Goal: Task Accomplishment & Management: Use online tool/utility

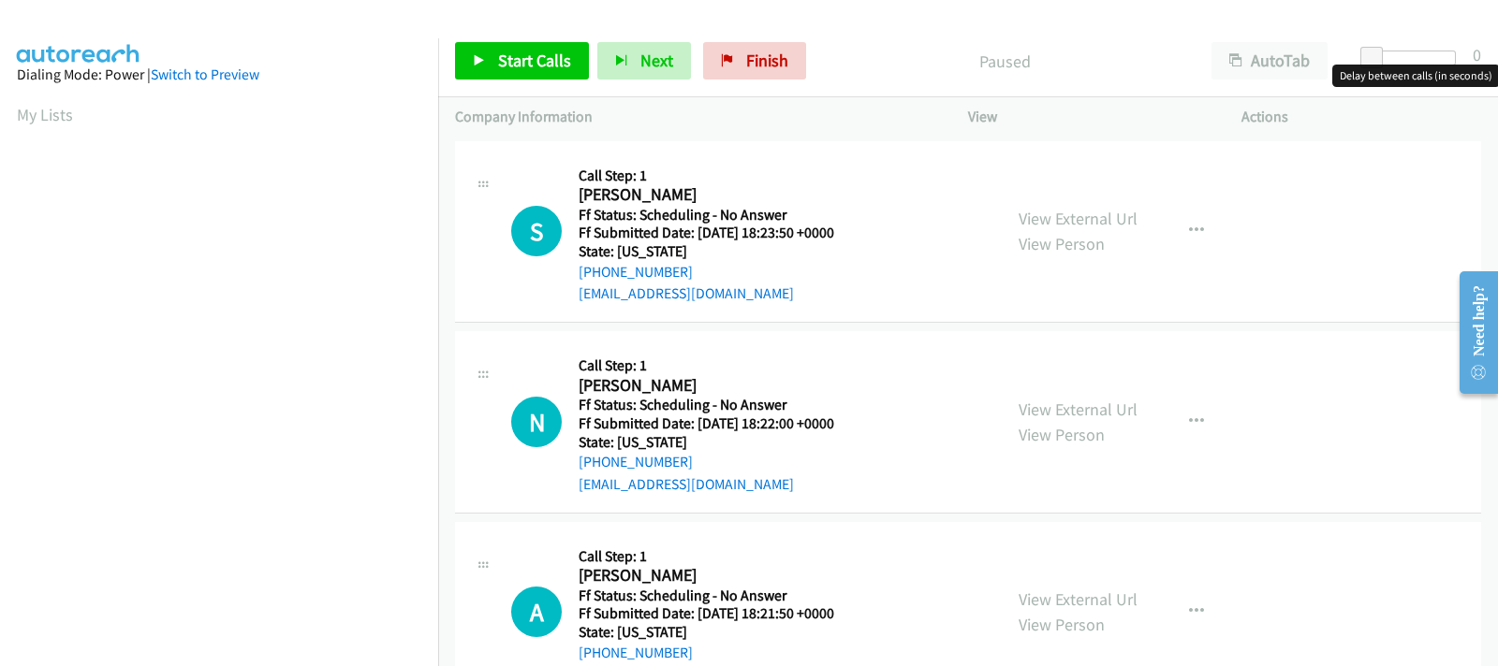
click at [1401, 58] on div at bounding box center [1412, 58] width 86 height 15
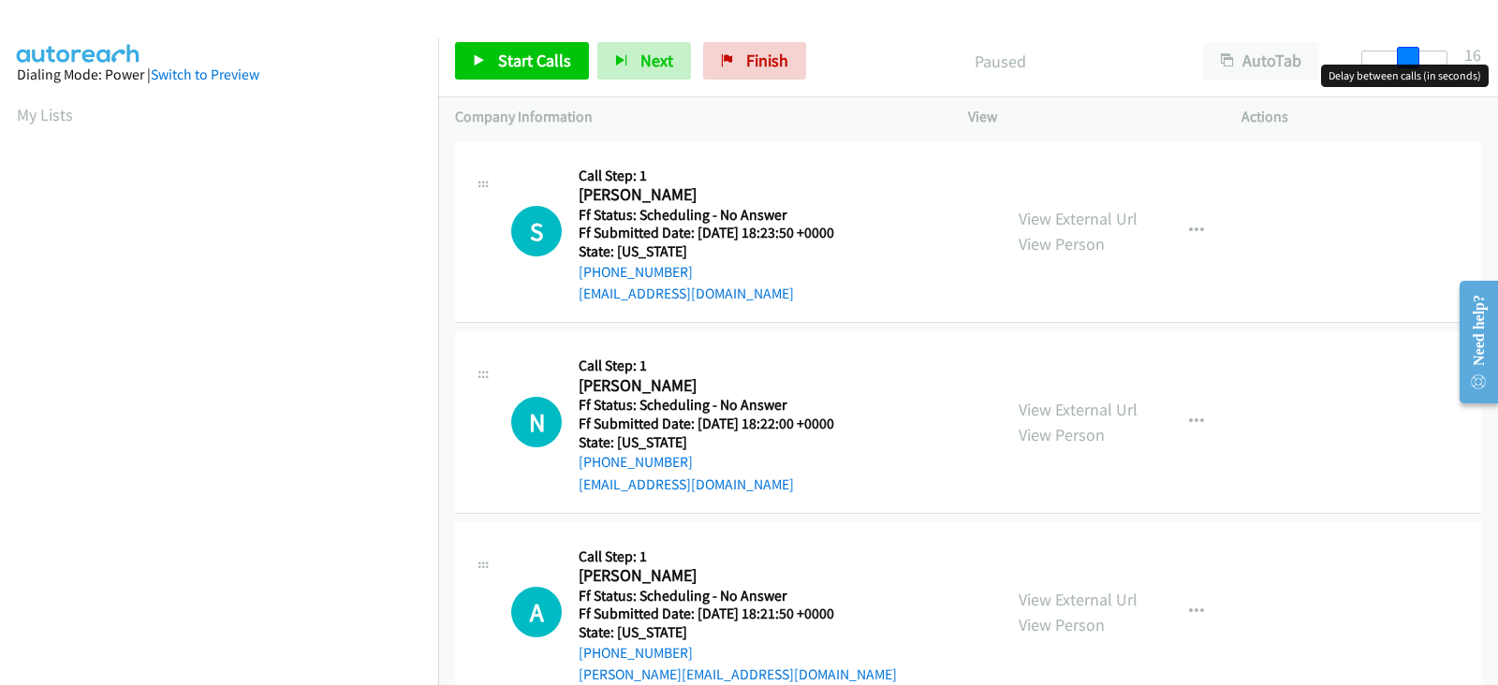
click at [1407, 58] on div at bounding box center [1404, 58] width 86 height 15
click at [1401, 62] on span at bounding box center [1405, 58] width 22 height 22
click at [548, 67] on span "Start Calls" at bounding box center [534, 61] width 73 height 22
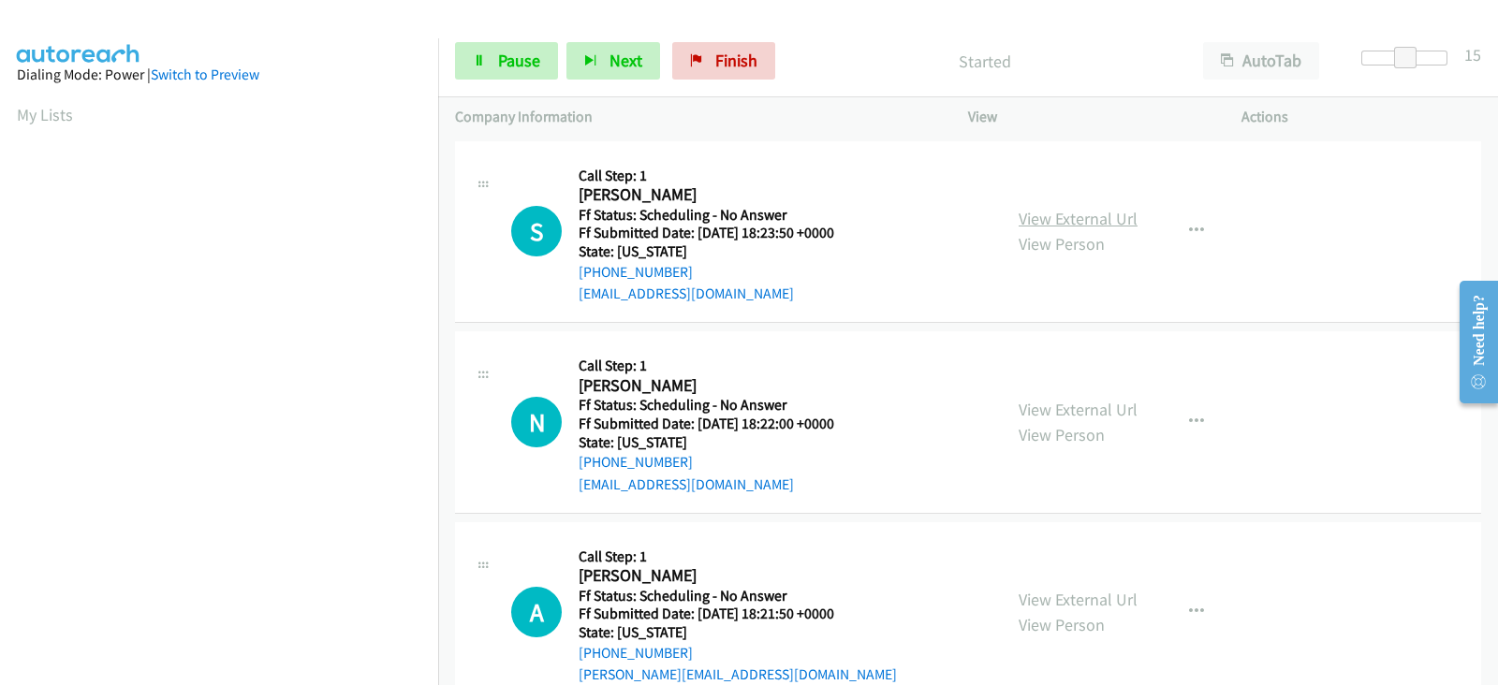
click at [1030, 222] on link "View External Url" at bounding box center [1077, 219] width 119 height 22
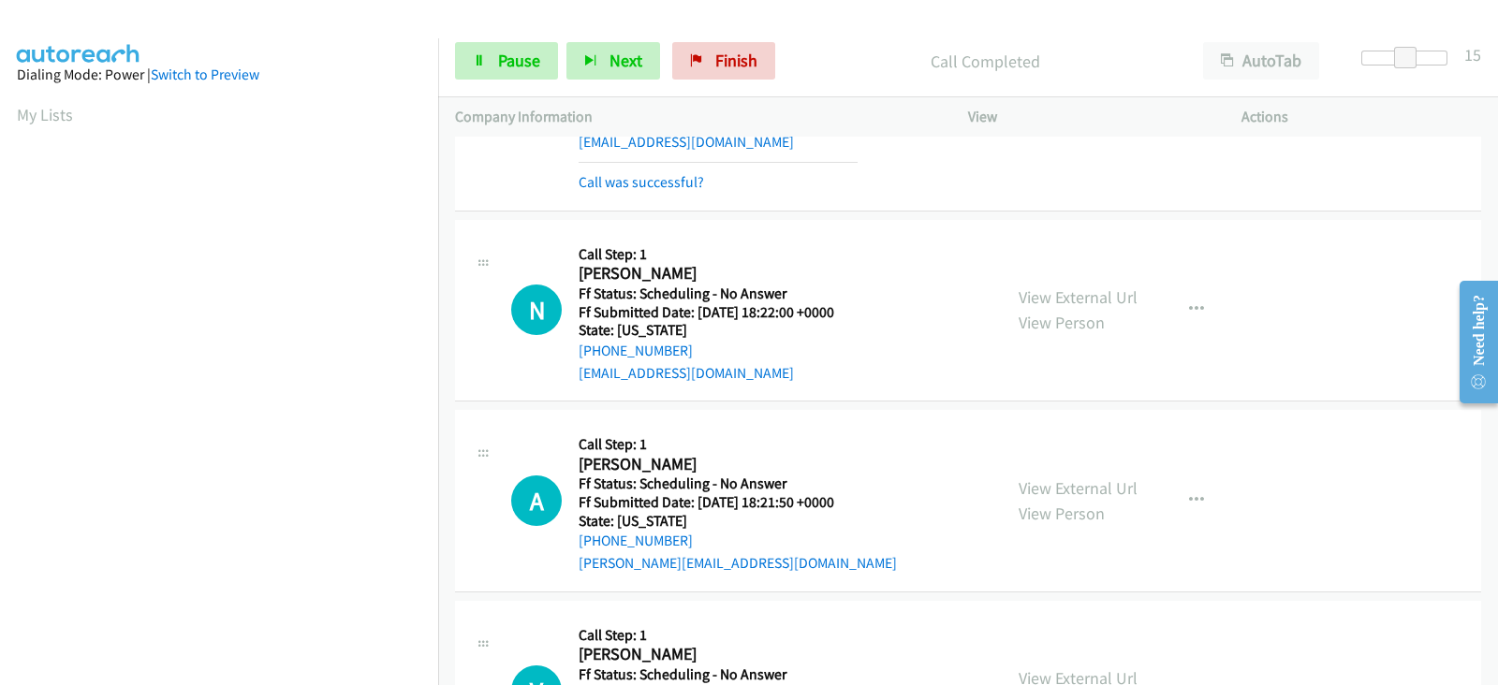
scroll to position [155, 0]
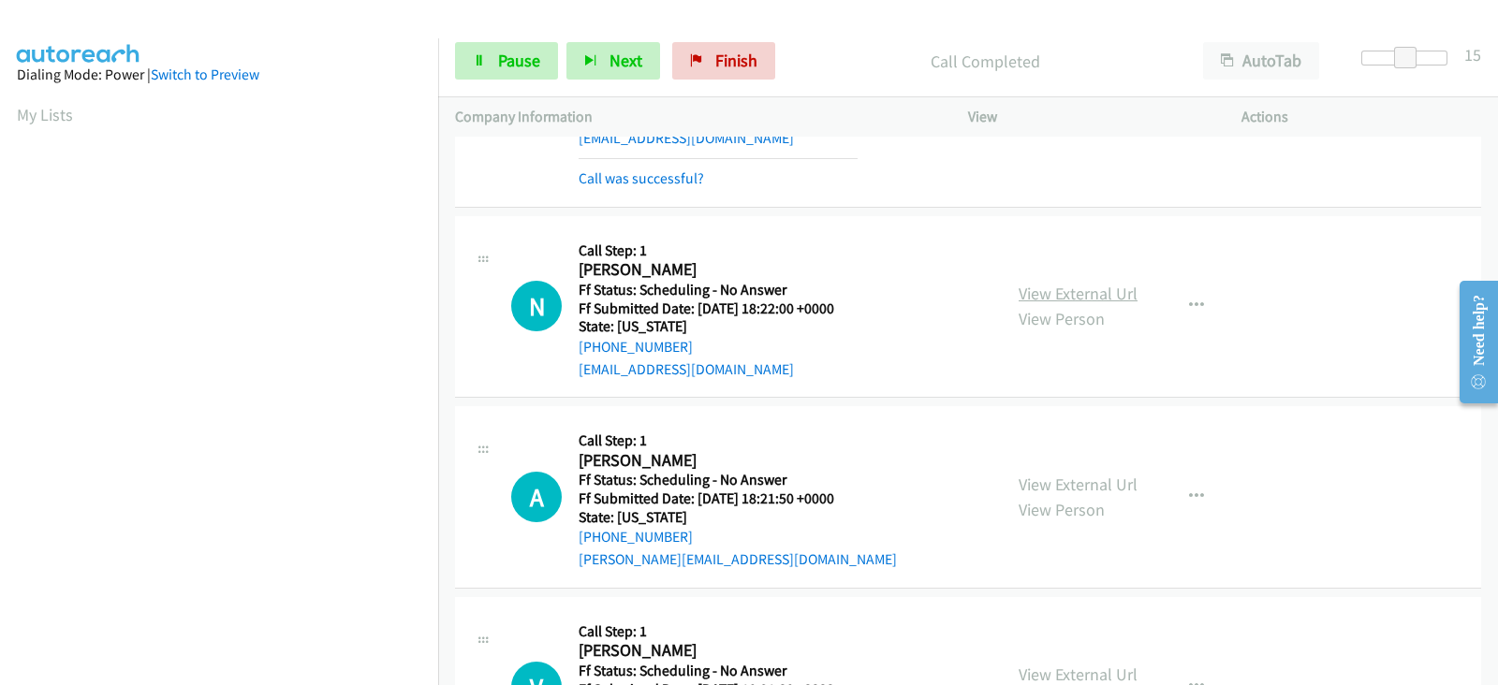
click at [1046, 292] on link "View External Url" at bounding box center [1077, 294] width 119 height 22
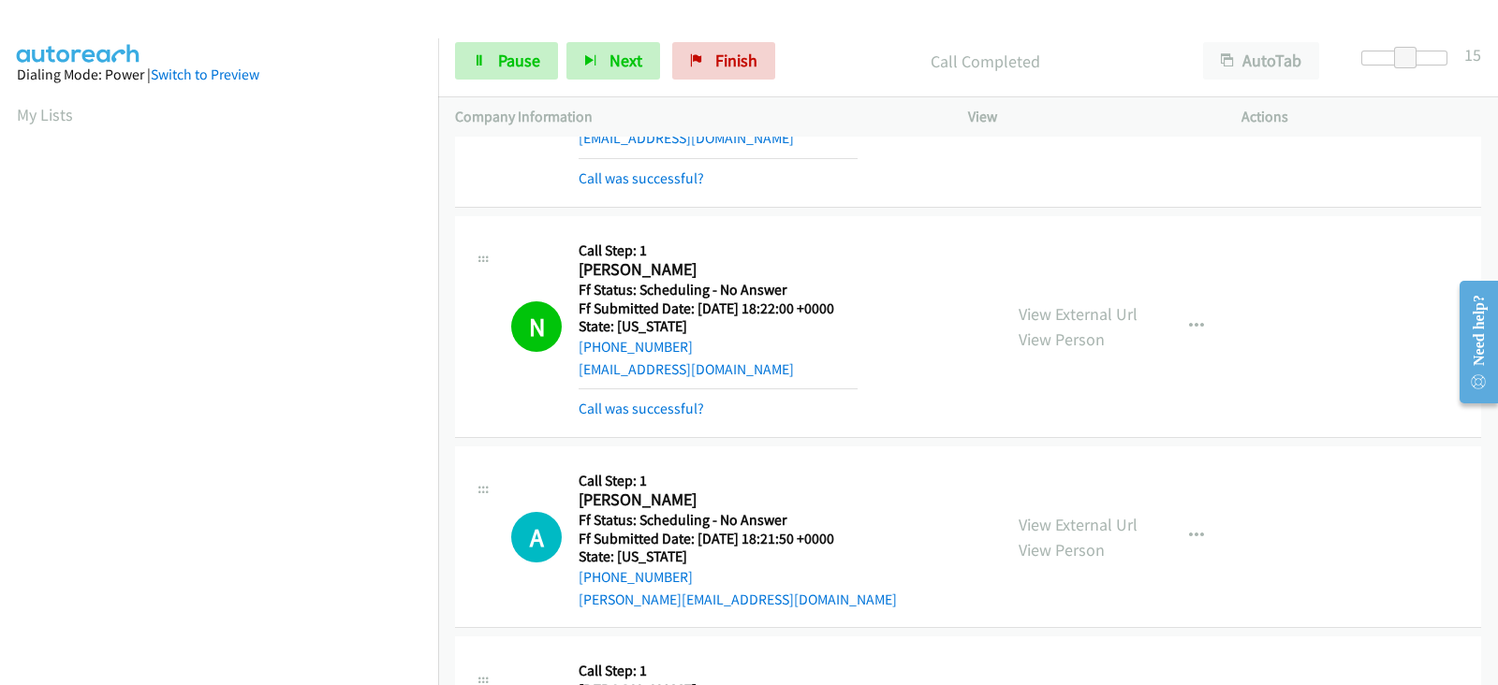
scroll to position [312, 0]
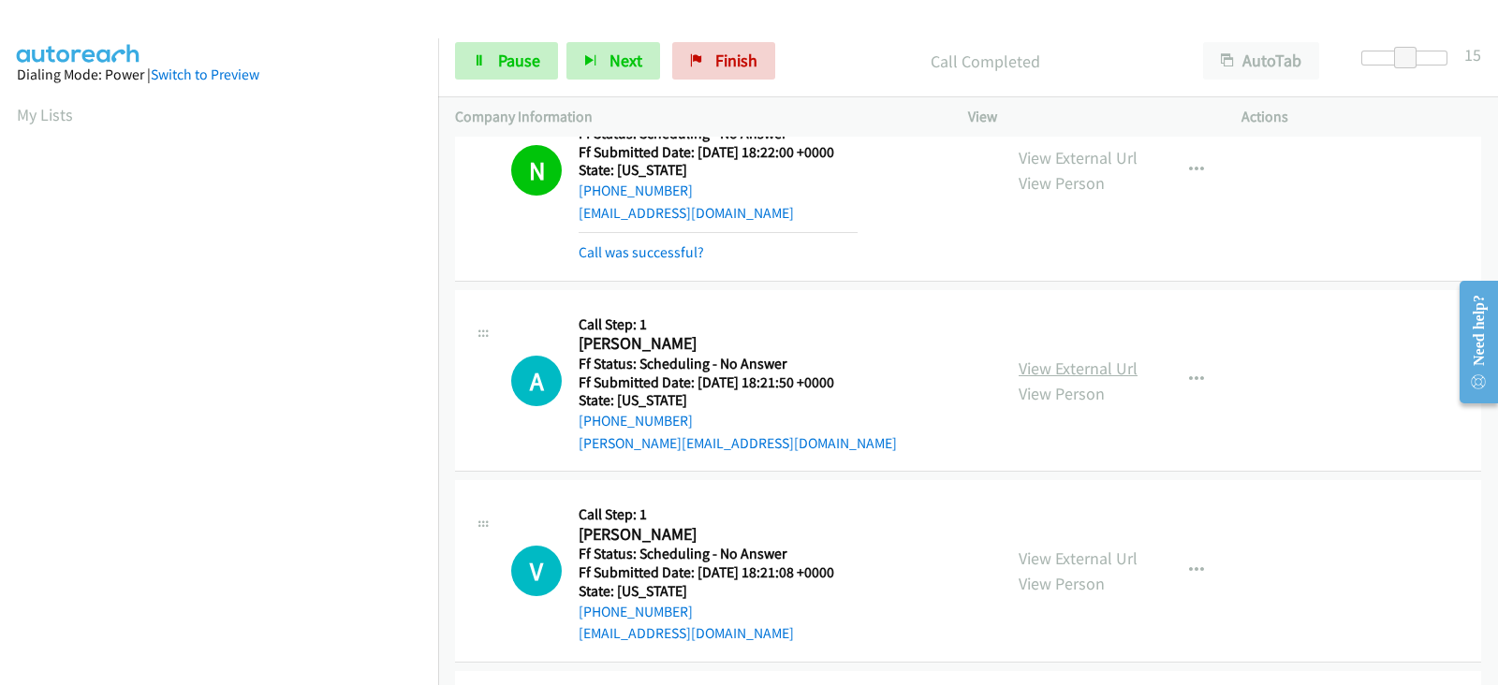
click at [1036, 368] on link "View External Url" at bounding box center [1077, 369] width 119 height 22
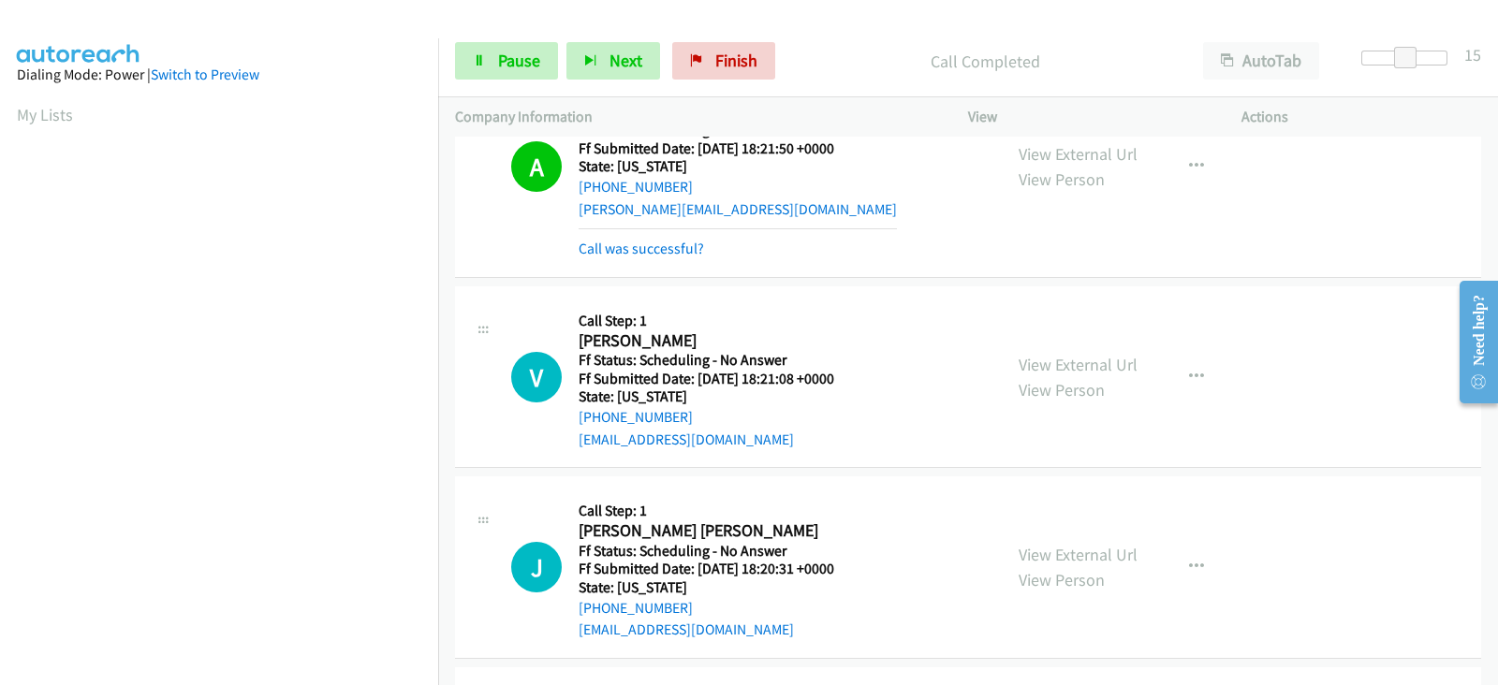
scroll to position [623, 0]
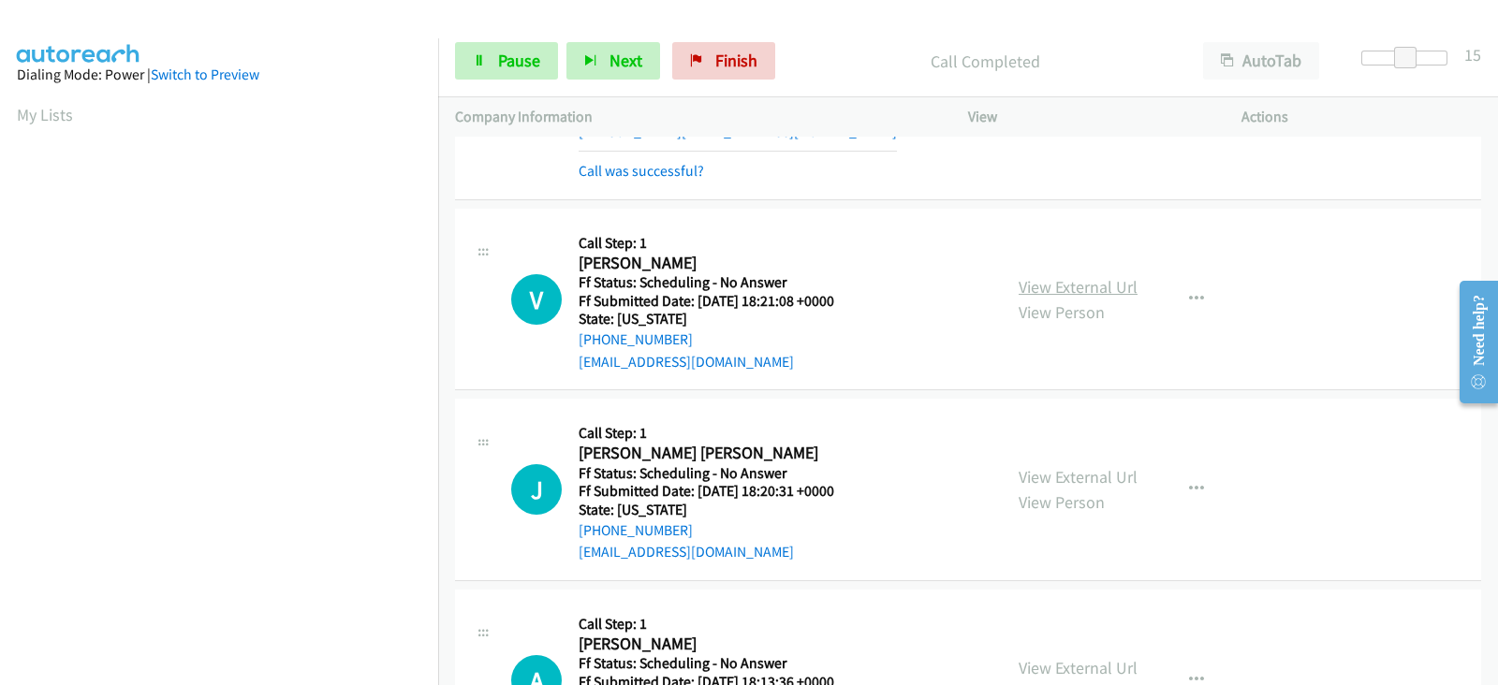
click at [1047, 282] on link "View External Url" at bounding box center [1077, 287] width 119 height 22
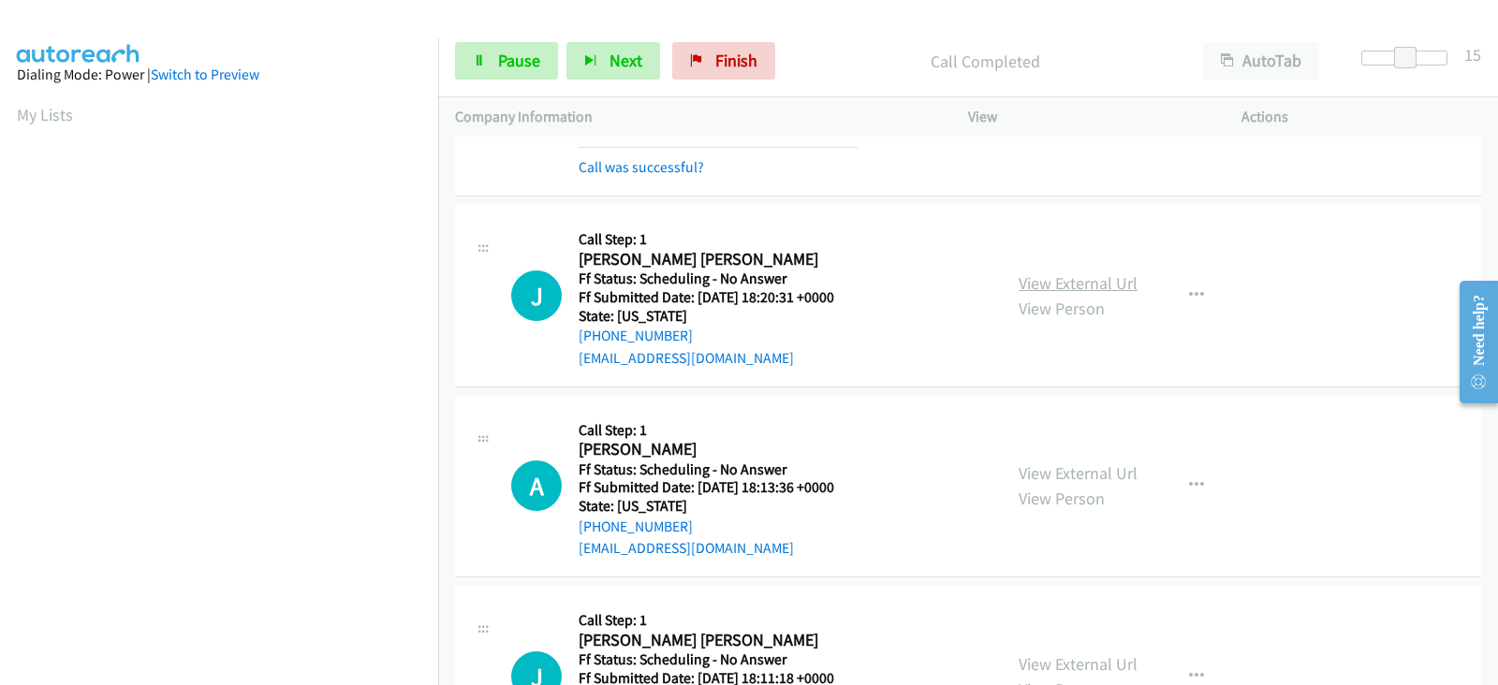
click at [1055, 285] on link "View External Url" at bounding box center [1077, 283] width 119 height 22
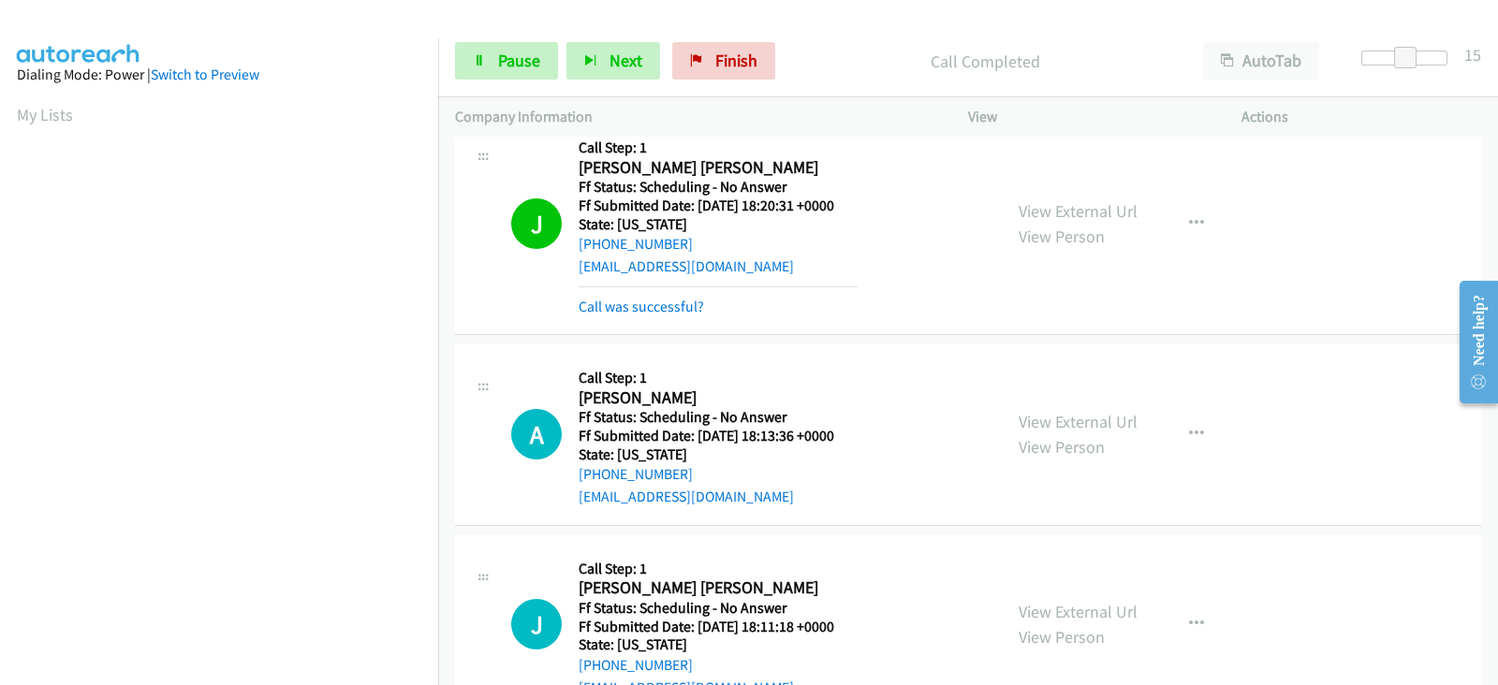
scroll to position [1170, 0]
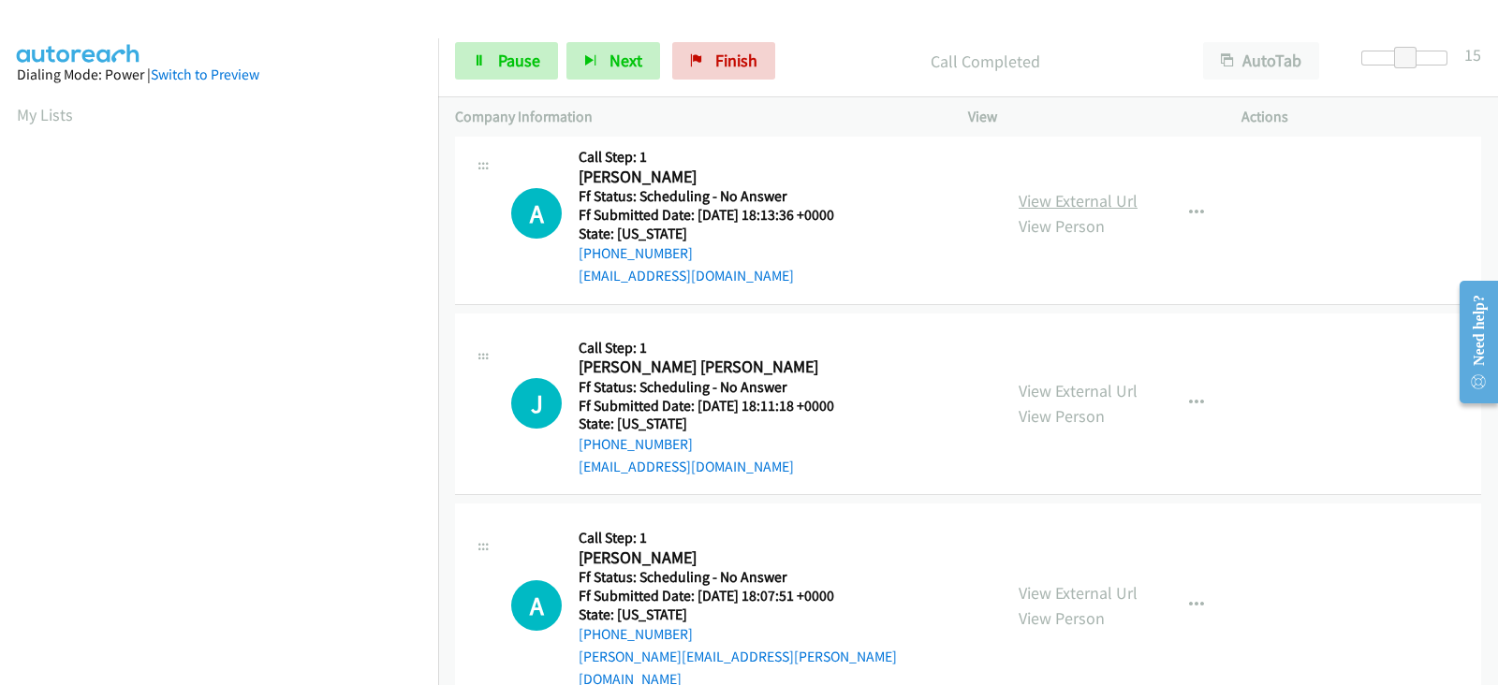
click at [1063, 197] on link "View External Url" at bounding box center [1077, 201] width 119 height 22
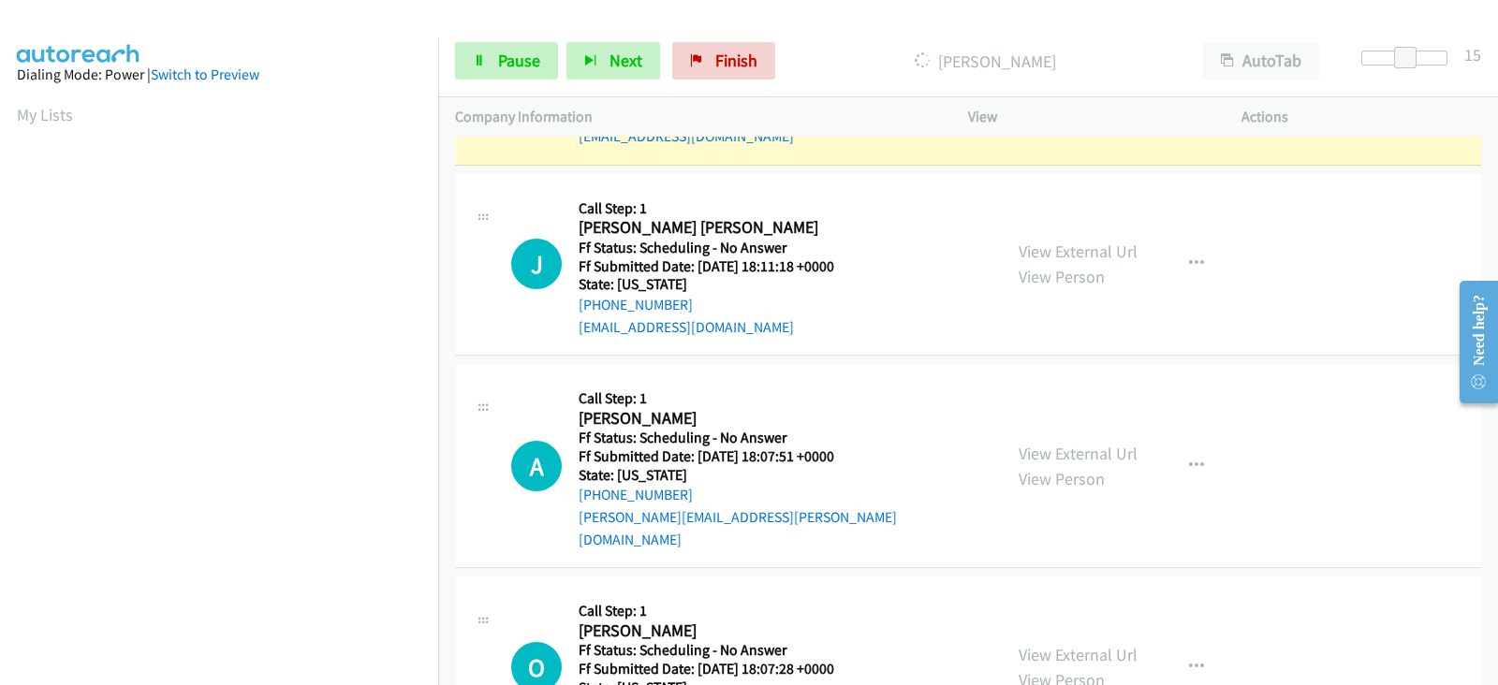
scroll to position [1325, 0]
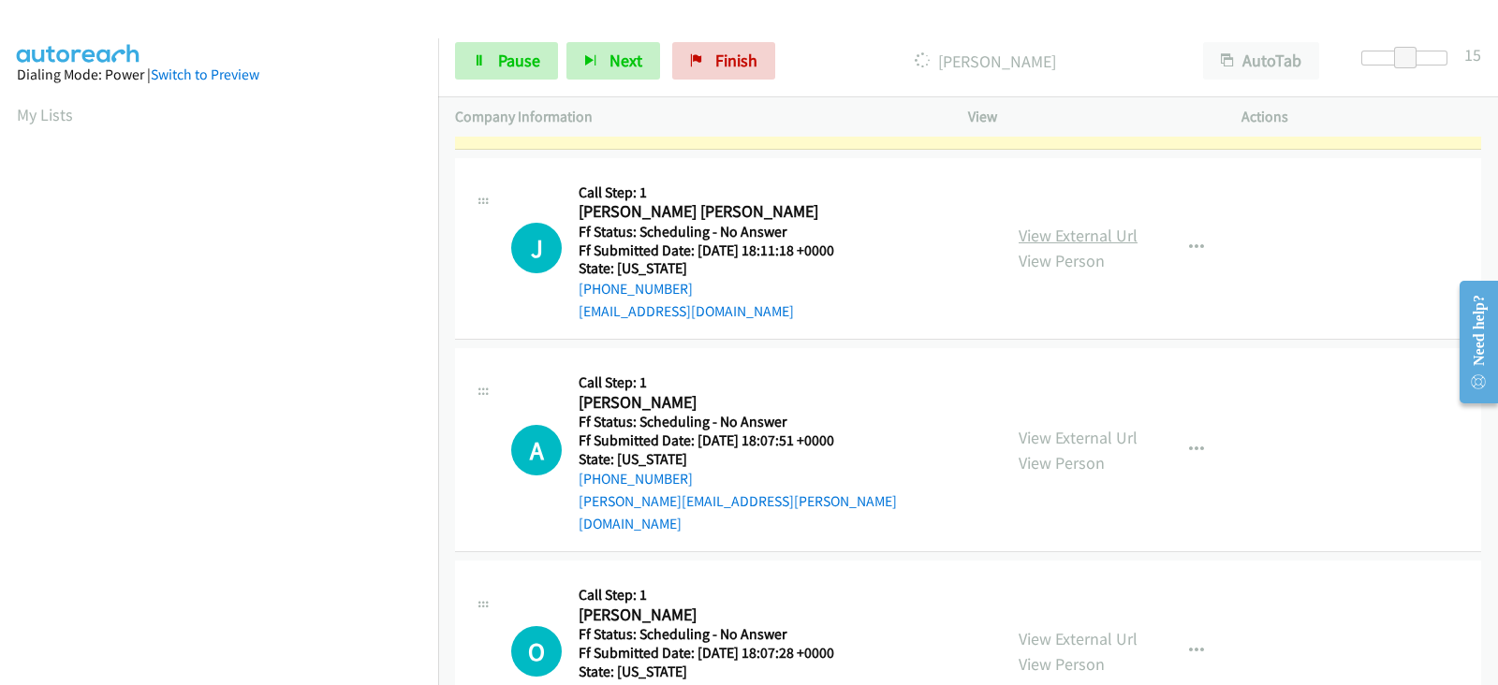
click at [1045, 227] on div "View External Url View Person View External Url Email Schedule/Manage Callback …" at bounding box center [1146, 249] width 290 height 148
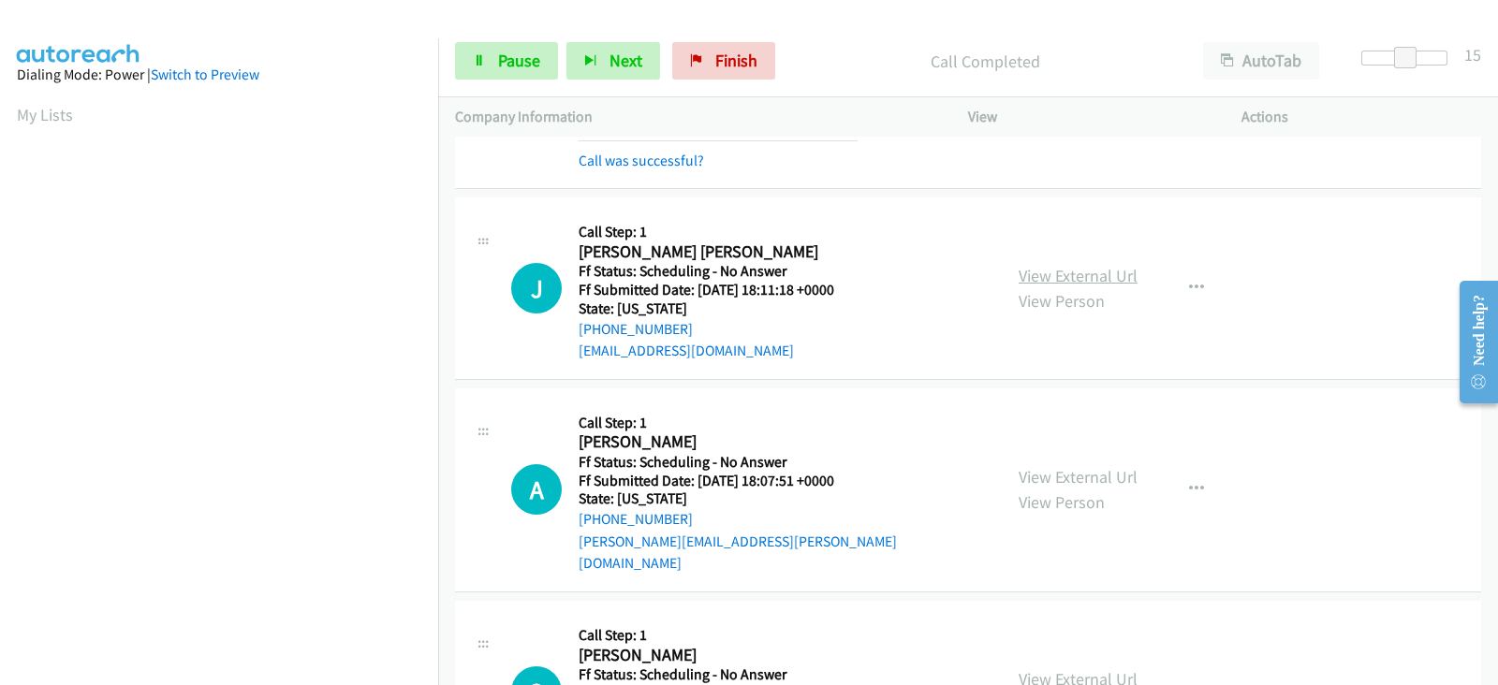
click at [1046, 275] on link "View External Url" at bounding box center [1077, 276] width 119 height 22
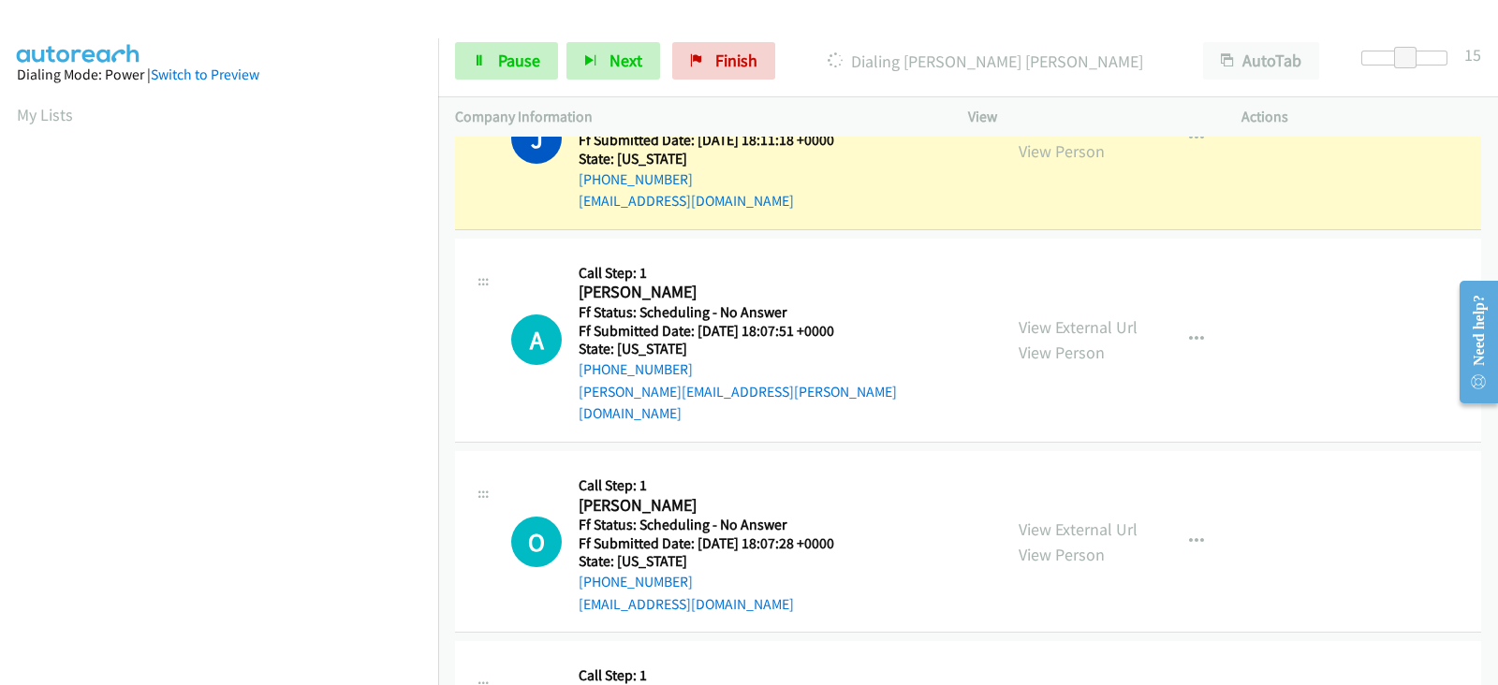
scroll to position [1482, 0]
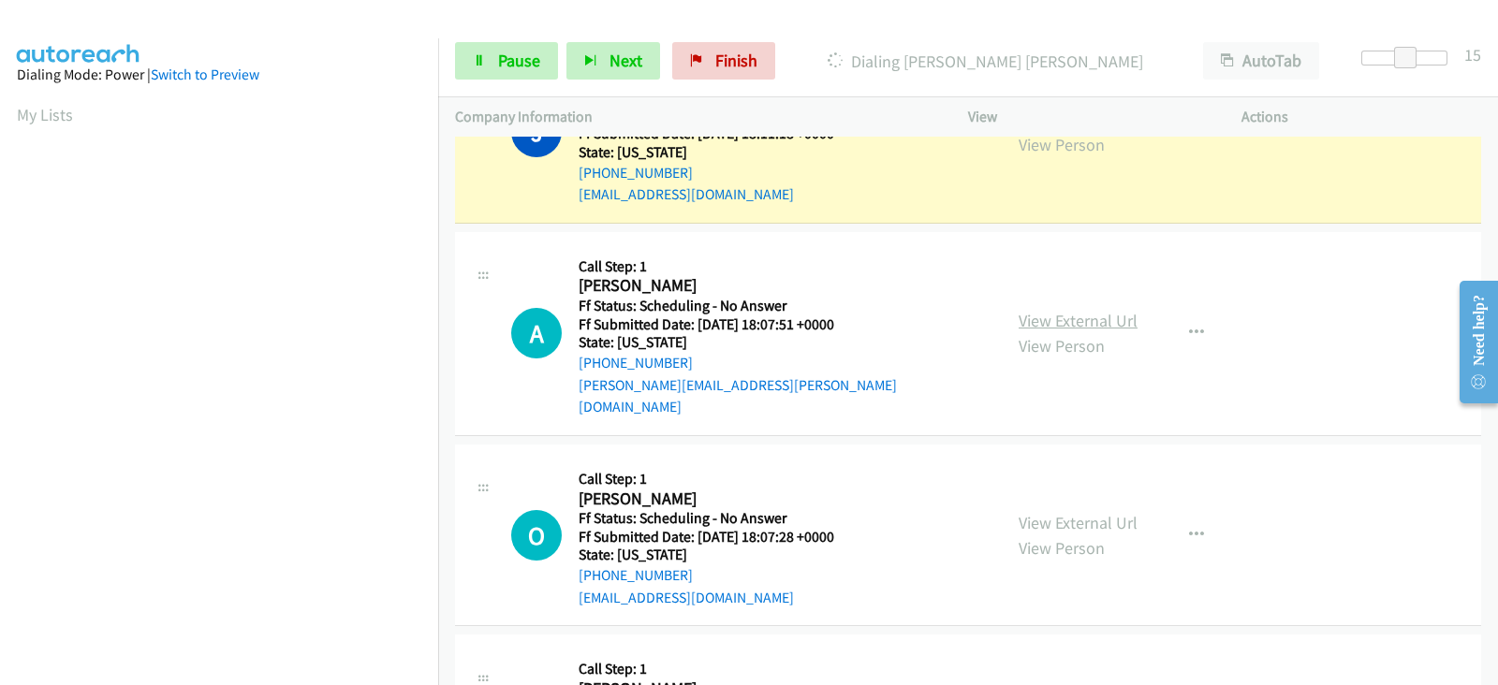
click at [1030, 311] on link "View External Url" at bounding box center [1077, 321] width 119 height 22
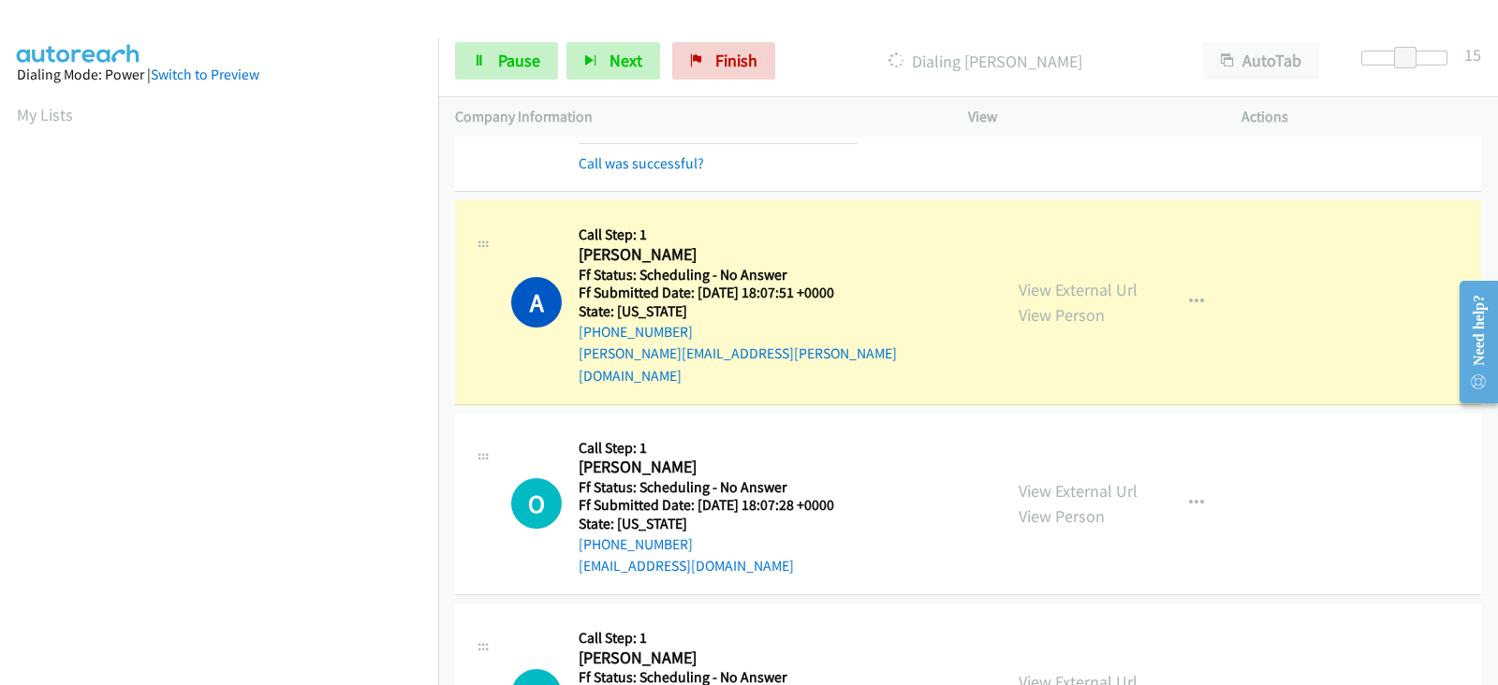
scroll to position [1735, 0]
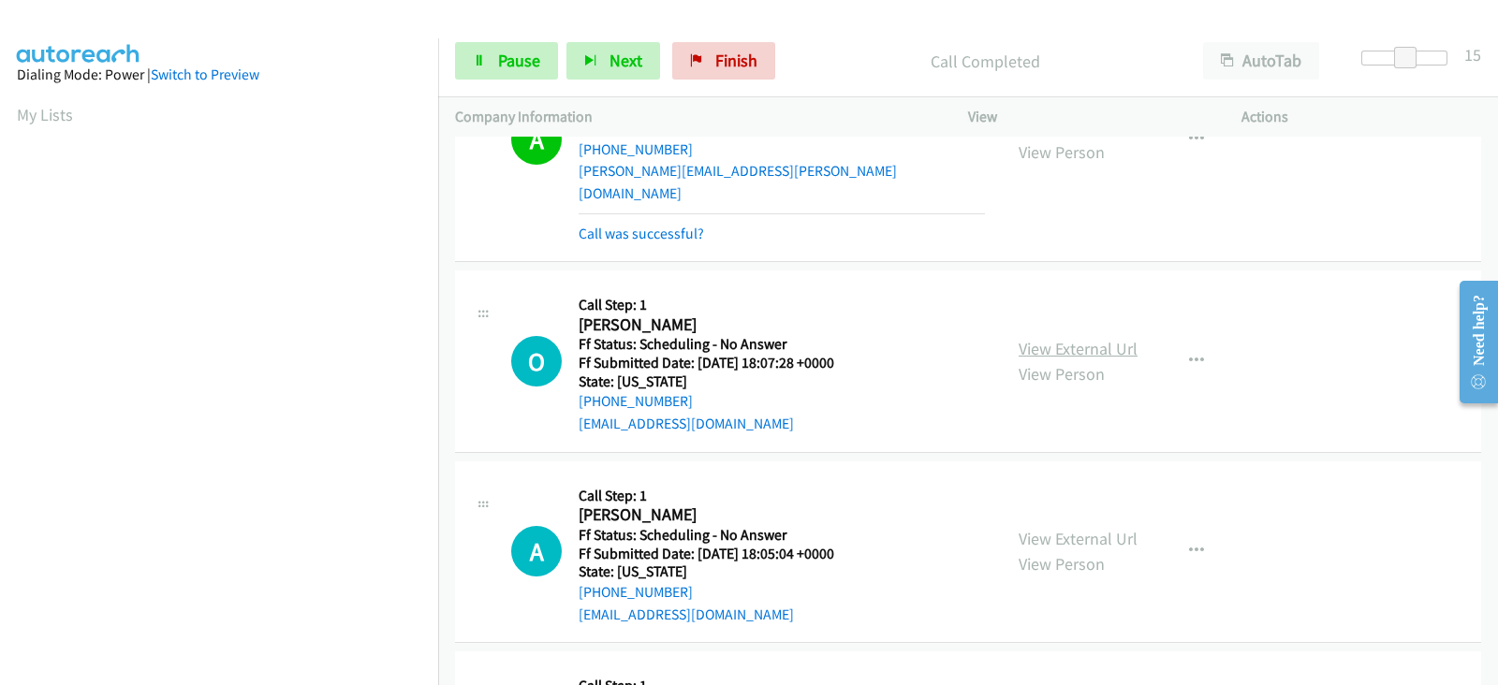
click at [1074, 338] on link "View External Url" at bounding box center [1077, 349] width 119 height 22
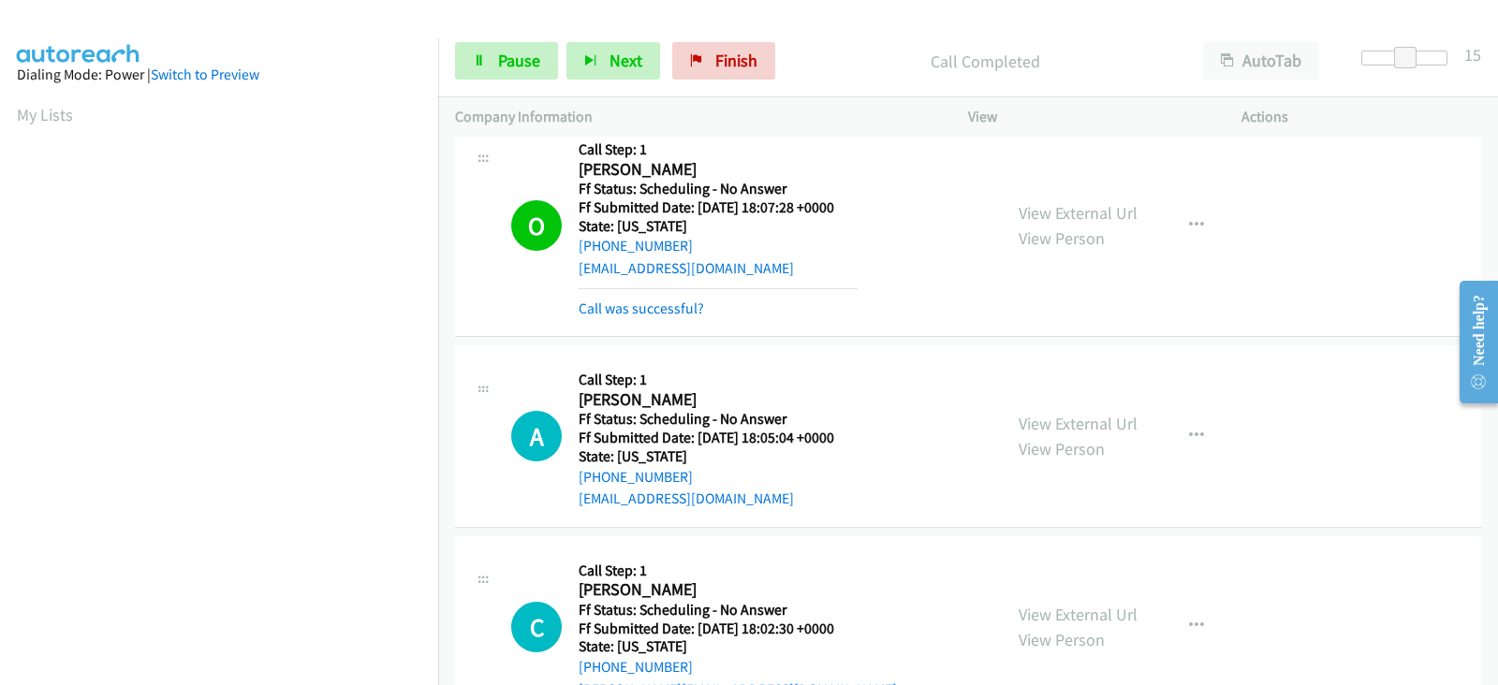
scroll to position [1969, 0]
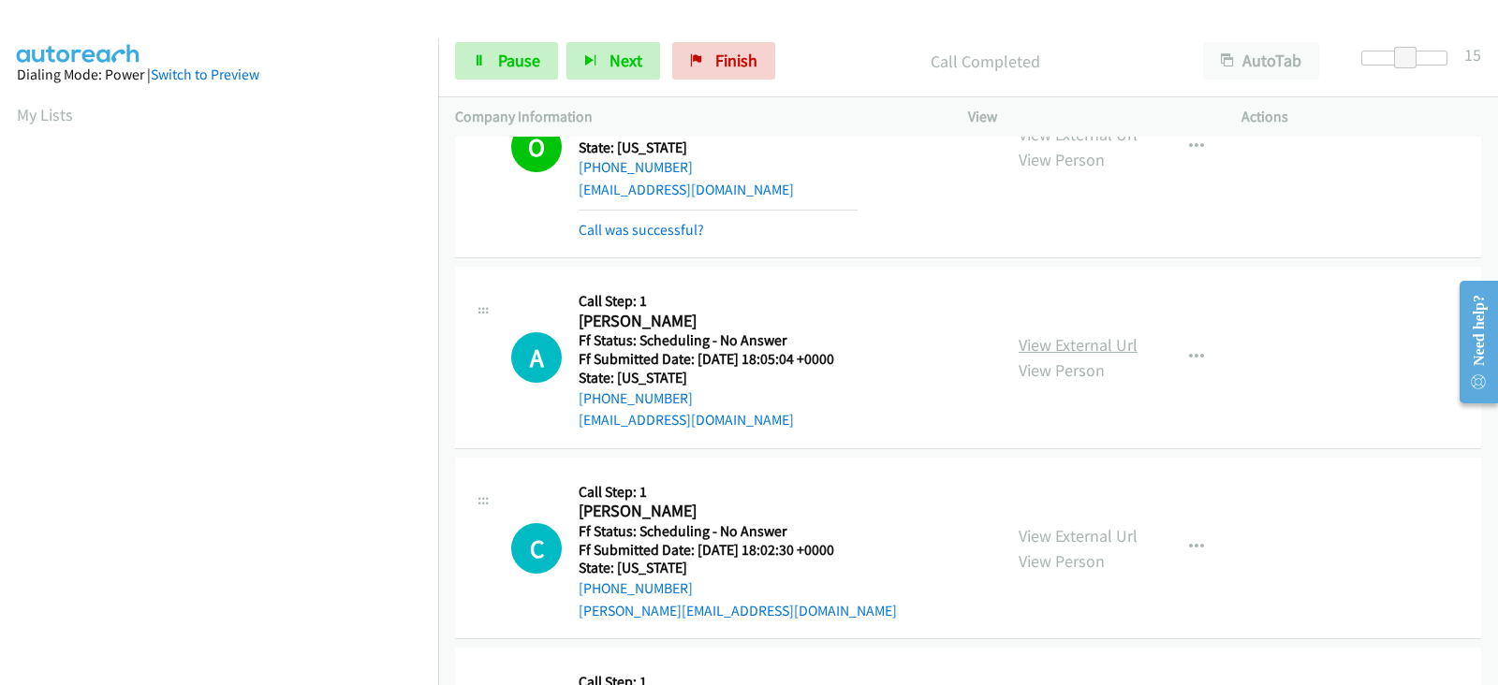
click at [1074, 334] on link "View External Url" at bounding box center [1077, 345] width 119 height 22
click at [503, 64] on span "Pause" at bounding box center [519, 61] width 42 height 22
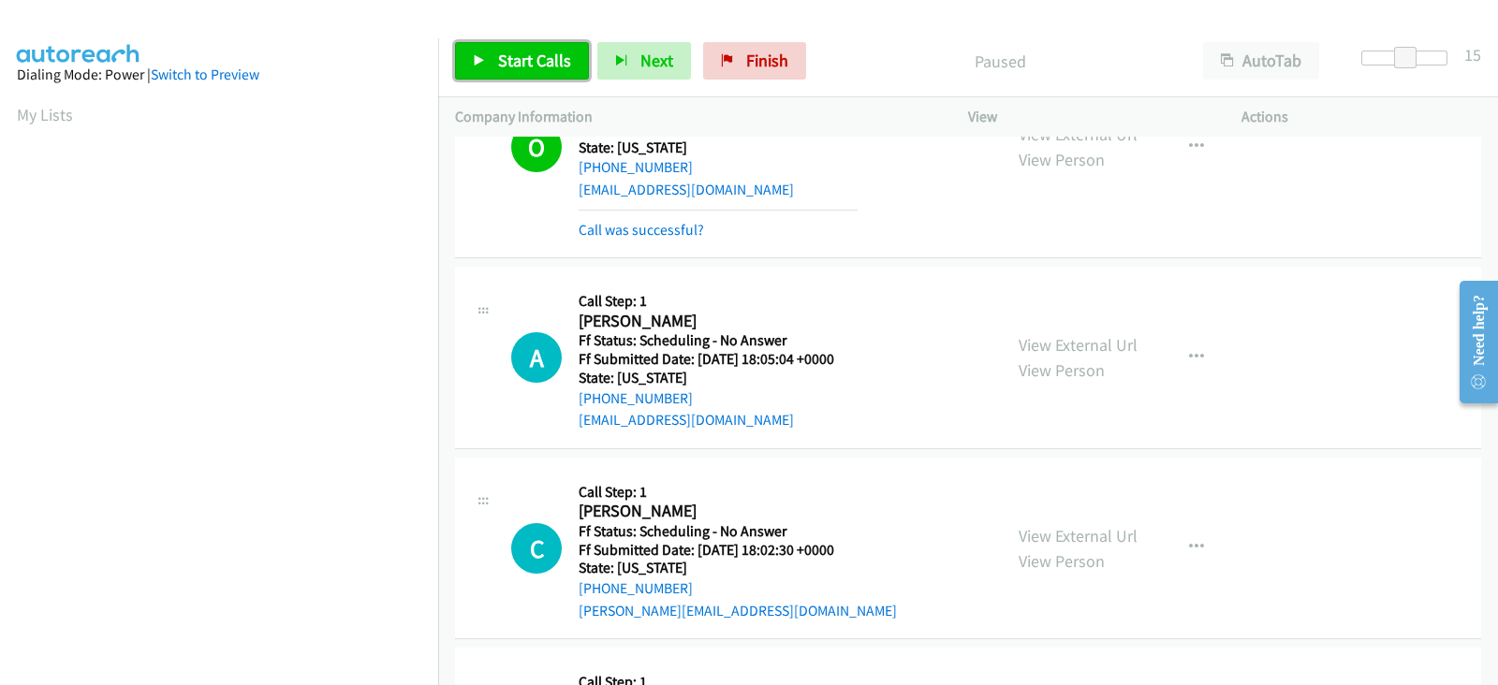
click at [503, 64] on span "Start Calls" at bounding box center [534, 61] width 73 height 22
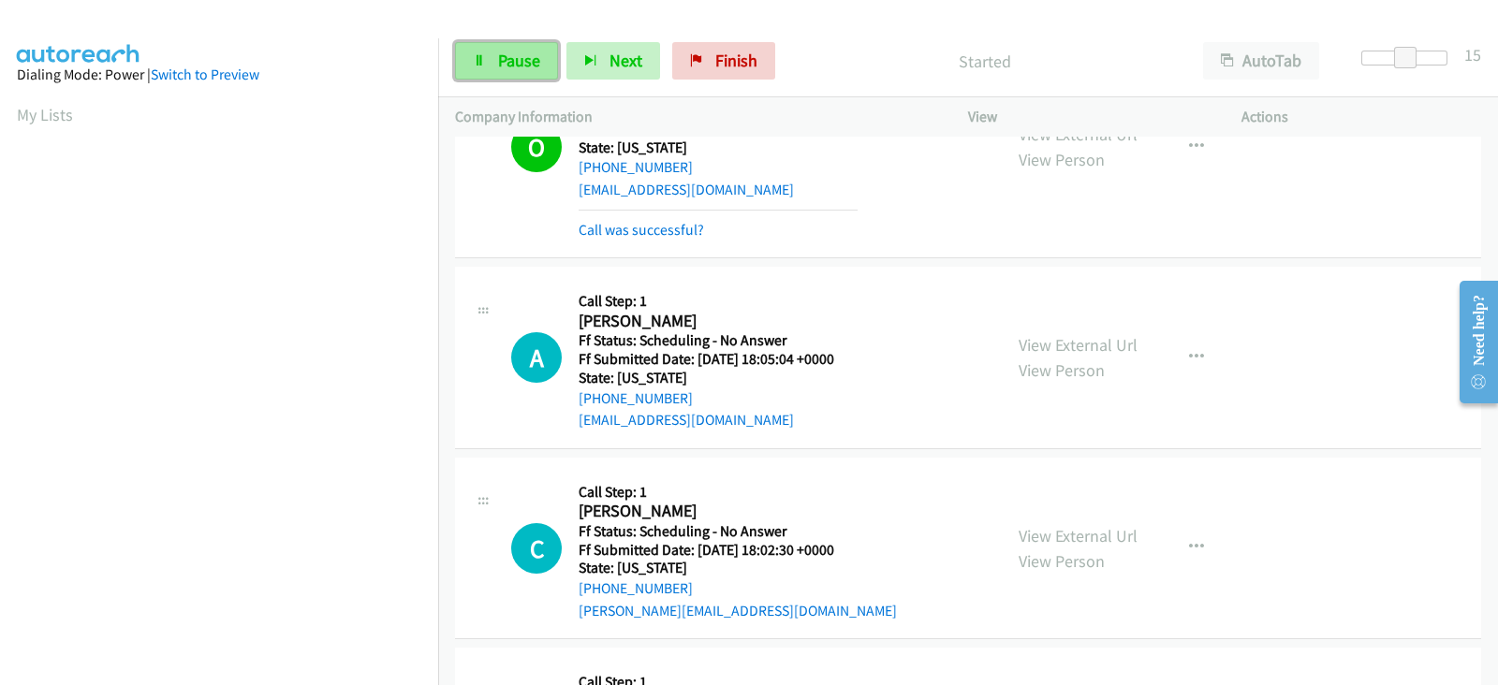
click at [522, 61] on span "Pause" at bounding box center [519, 61] width 42 height 22
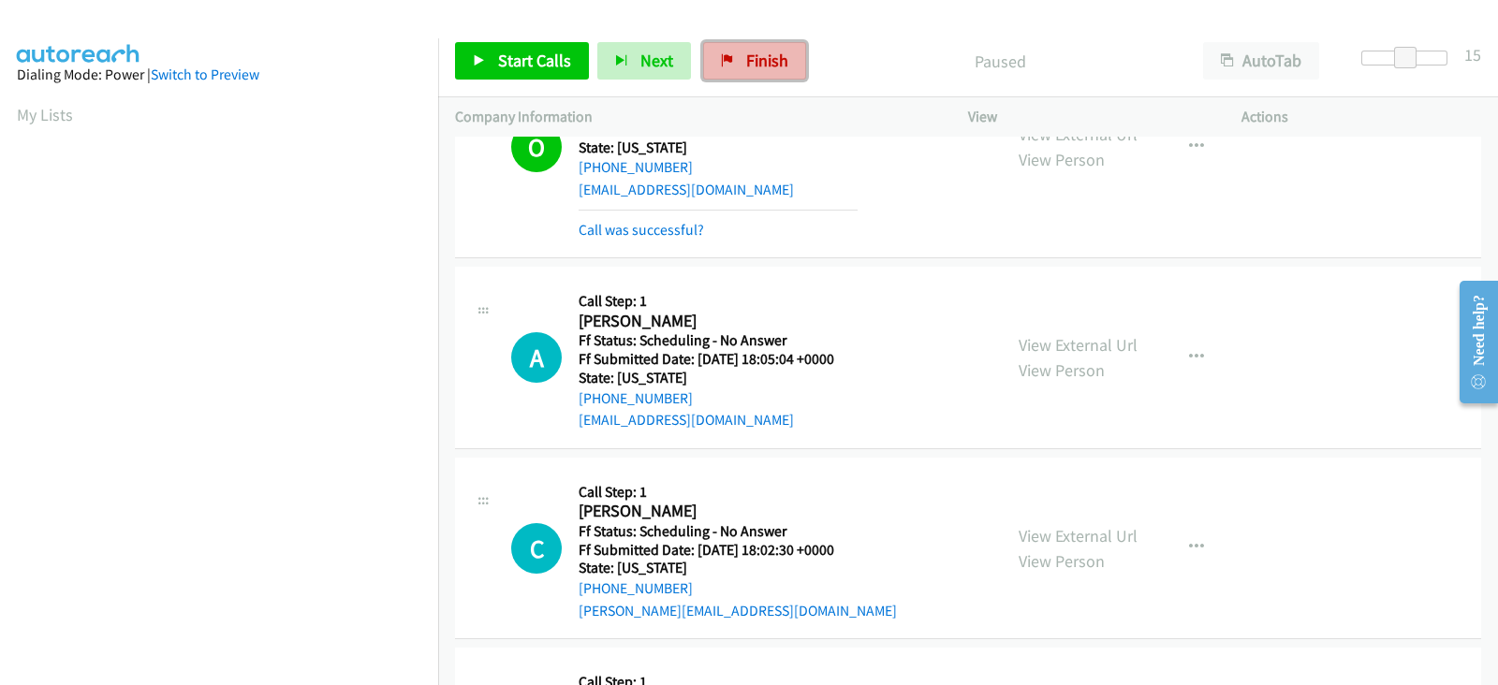
click at [755, 58] on span "Finish" at bounding box center [767, 61] width 42 height 22
